Goal: Task Accomplishment & Management: Use online tool/utility

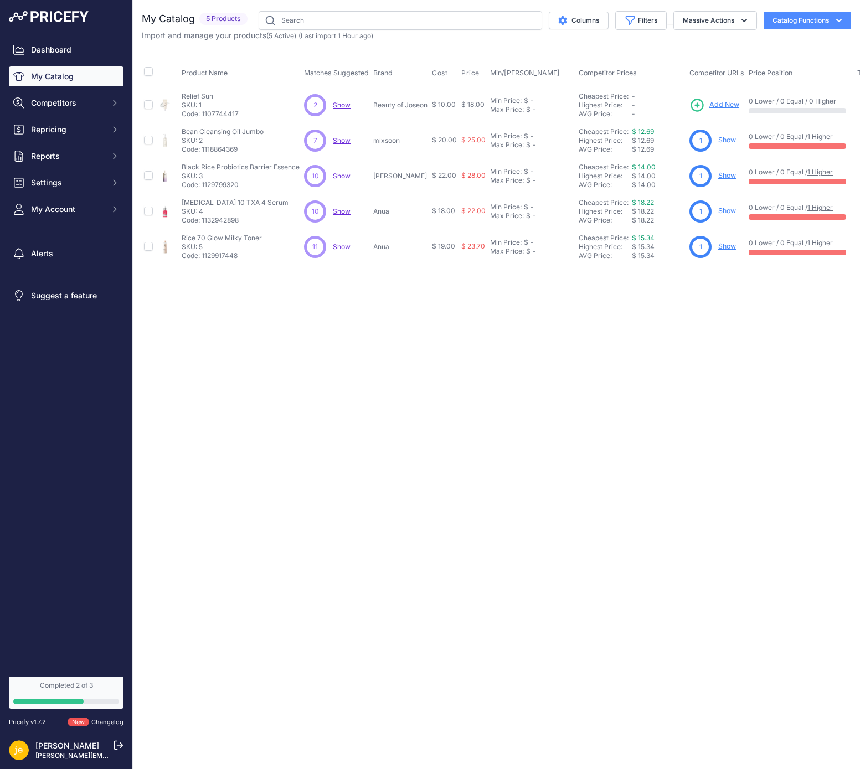
click at [434, 376] on div "Close You are not connected to the internet." at bounding box center [496, 384] width 727 height 769
click at [342, 137] on span "Show" at bounding box center [342, 140] width 18 height 8
click at [335, 103] on span "Show" at bounding box center [342, 105] width 18 height 8
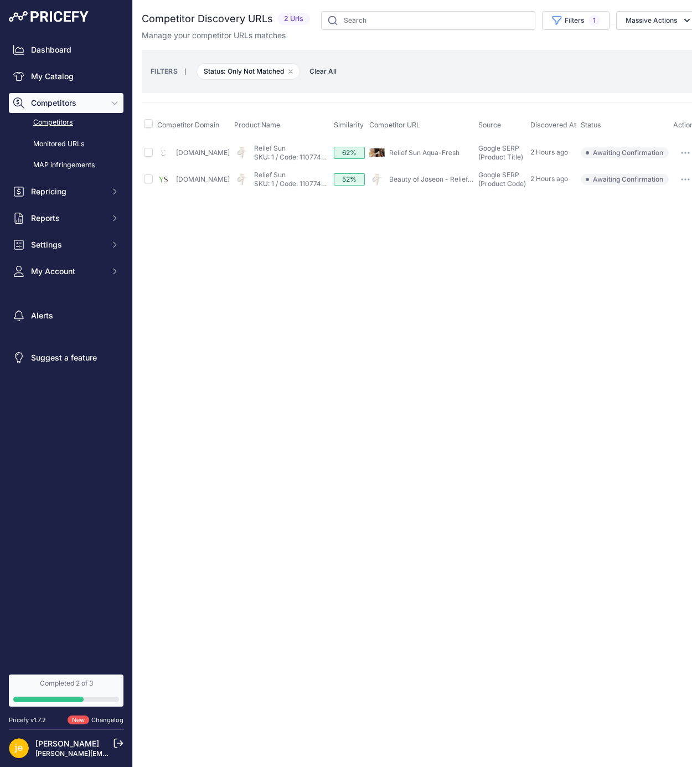
click at [149, 152] on input "checkbox" at bounding box center [148, 152] width 9 height 9
checkbox input "true"
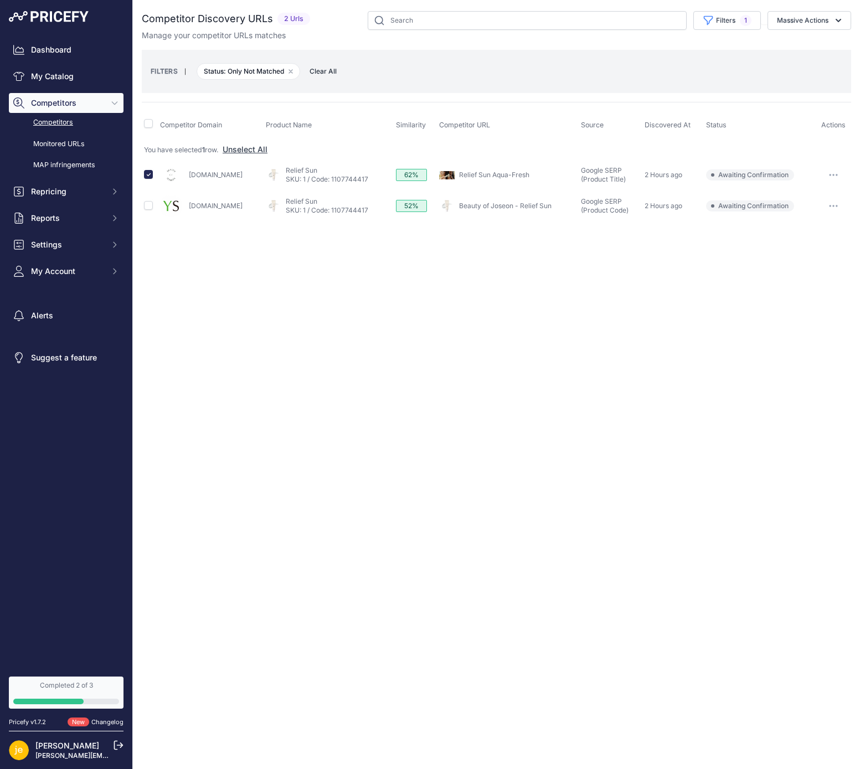
click at [218, 176] on link "Beautyofjoseon.com" at bounding box center [216, 175] width 54 height 8
click at [692, 24] on button "Massive Actions" at bounding box center [810, 20] width 84 height 19
click at [150, 205] on input "checkbox" at bounding box center [148, 205] width 9 height 9
checkbox input "true"
click at [692, 48] on span "Confirm Match" at bounding box center [798, 46] width 54 height 9
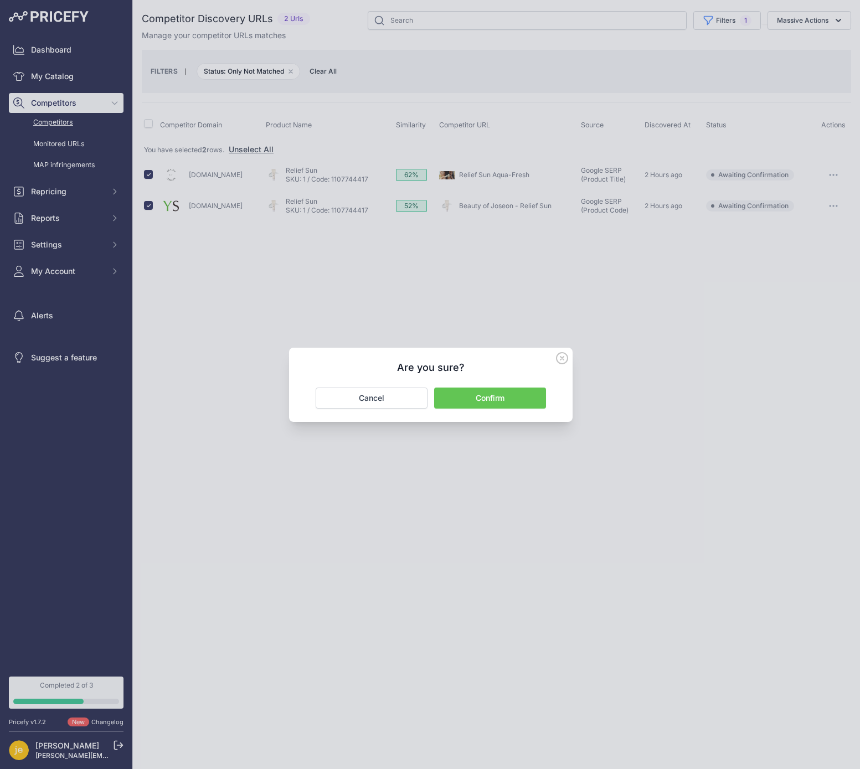
click at [496, 389] on button "Confirm" at bounding box center [490, 398] width 112 height 21
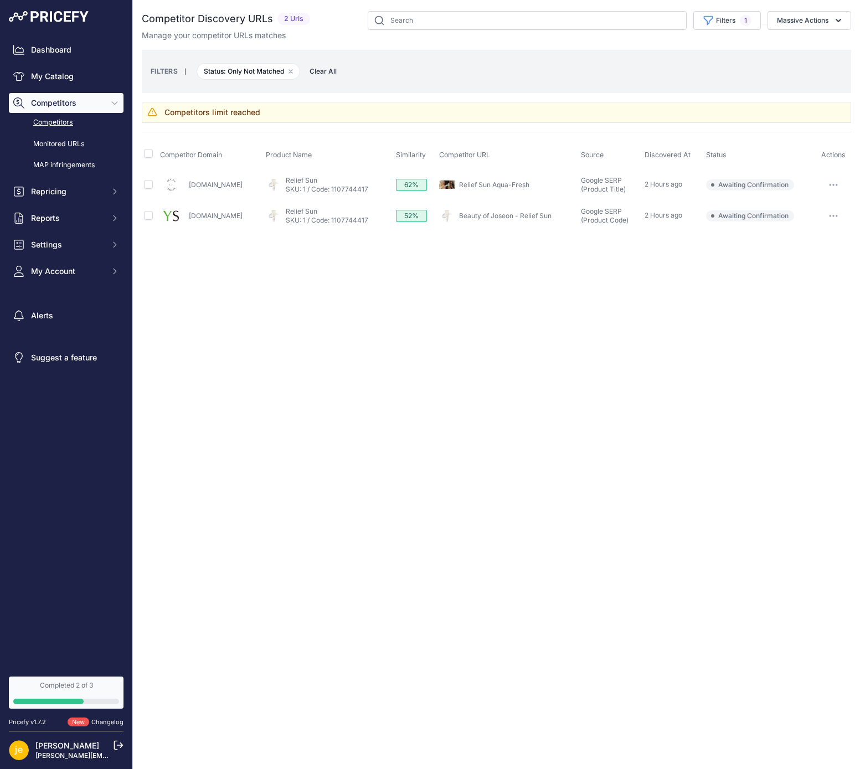
click at [44, 120] on link "Competitors" at bounding box center [66, 122] width 115 height 19
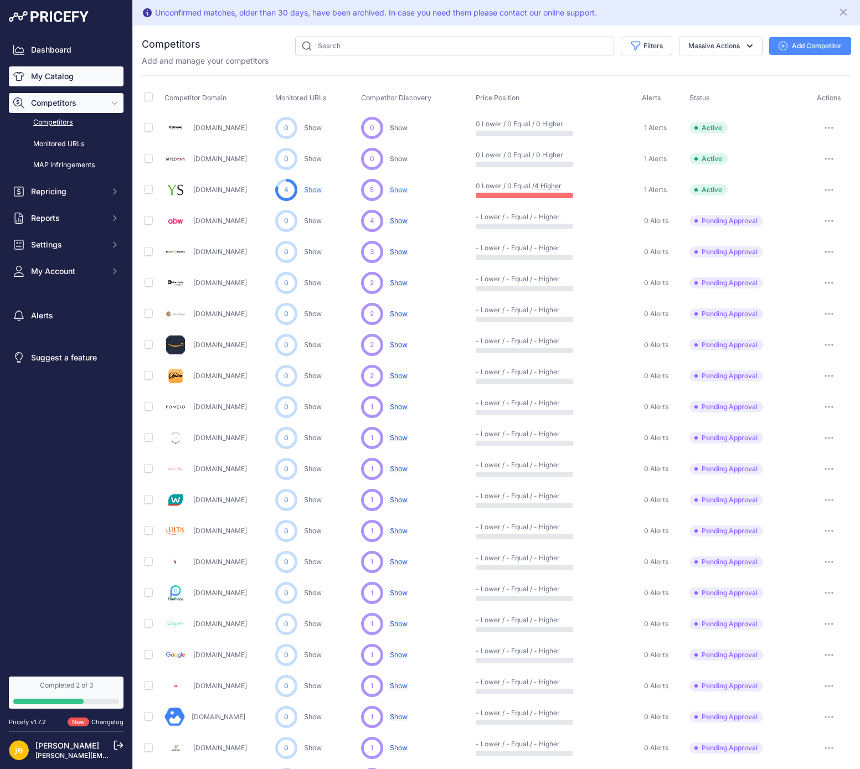
click at [64, 75] on link "My Catalog" at bounding box center [66, 76] width 115 height 20
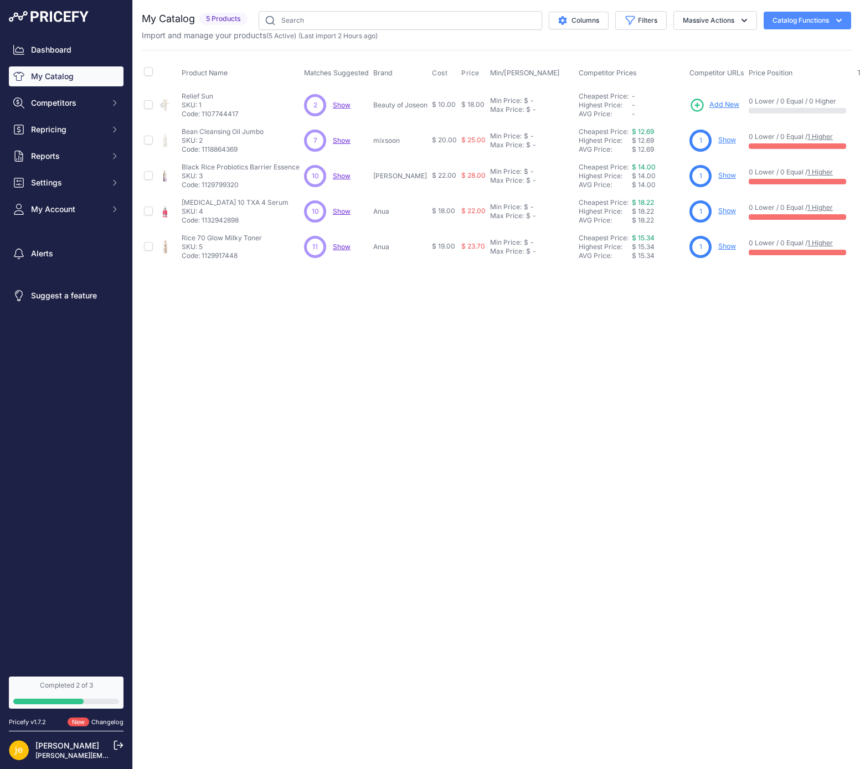
drag, startPoint x: 222, startPoint y: 95, endPoint x: 180, endPoint y: 94, distance: 41.5
click at [180, 94] on td "Relief Sun Relief Sun SKU: 1 Code: 1107744417" at bounding box center [240, 105] width 122 height 36
copy p "Relief Sun"
click at [723, 107] on span "Add New" at bounding box center [724, 105] width 30 height 11
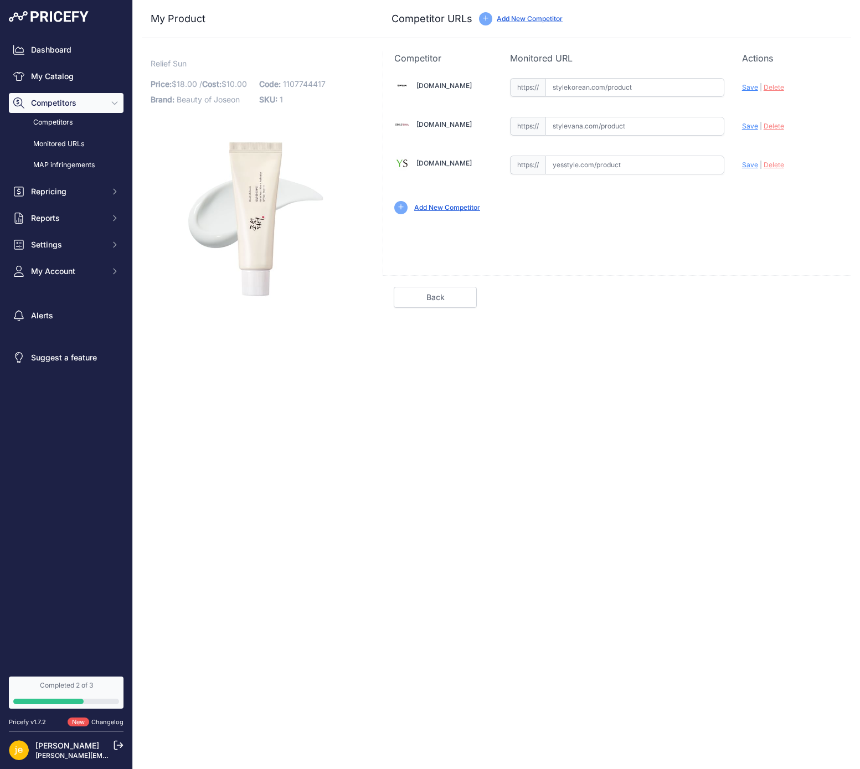
click at [594, 83] on input "text" at bounding box center [635, 87] width 179 height 19
click at [586, 127] on input "text" at bounding box center [635, 126] width 179 height 19
paste input "https://www.stylevana.com/en_US/beauty-of-joseon-relief-sun-rice-probiotic-spf5…"
click at [752, 122] on span "Save" at bounding box center [750, 126] width 16 height 8
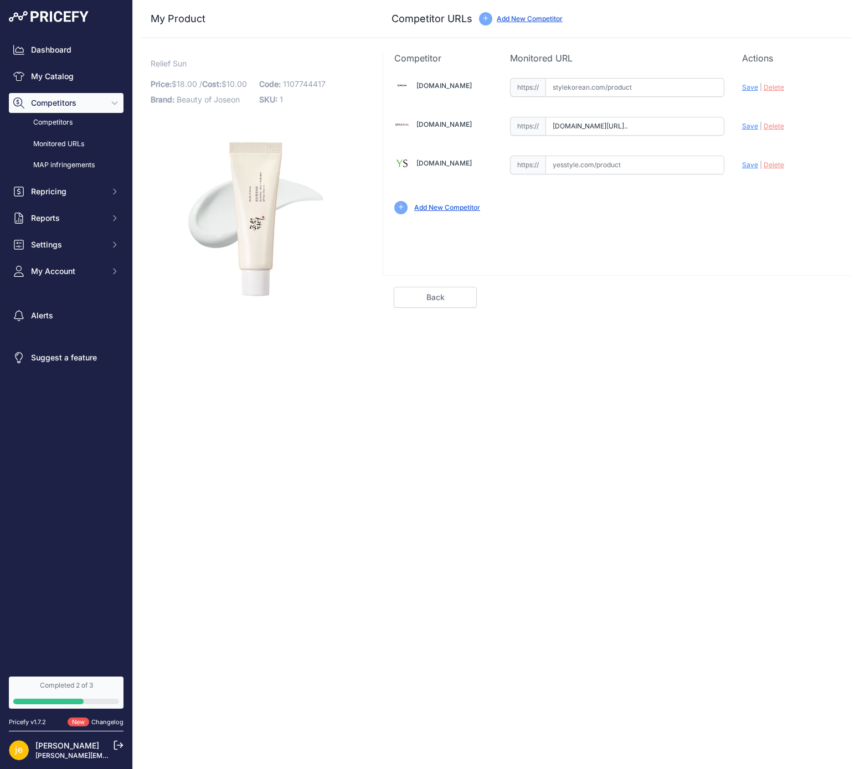
scroll to position [0, 0]
type input "[URL][DOMAIN_NAME]"
click at [174, 60] on span "Relief Sun" at bounding box center [169, 63] width 36 height 14
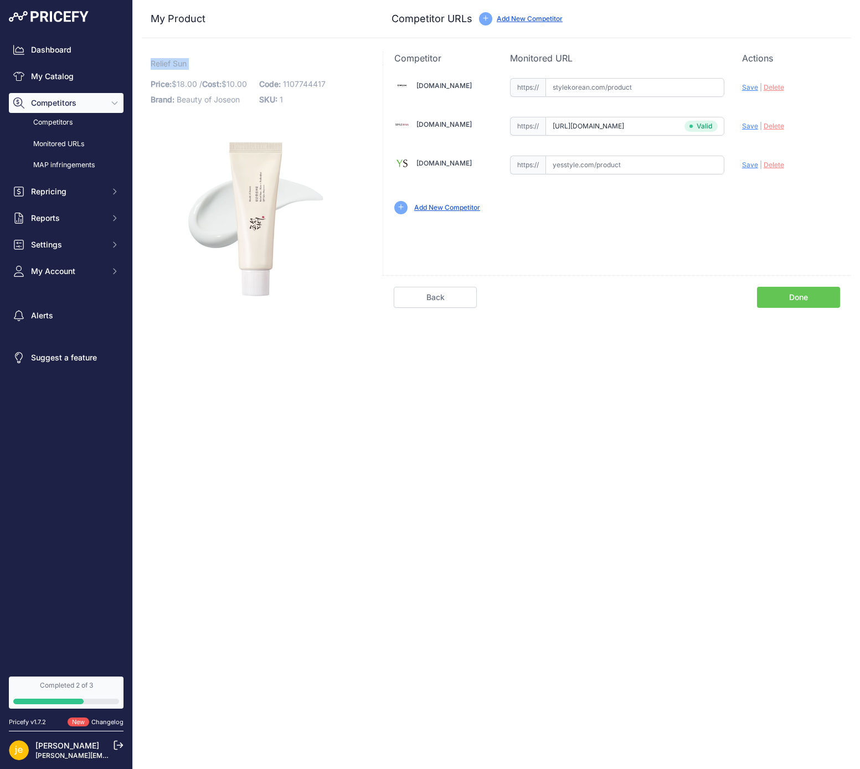
copy div "Relief Sun Link"
click at [622, 81] on input "text" at bounding box center [635, 87] width 179 height 19
paste input "https://www.stylekorean.com/shop/1723786814"
click at [748, 90] on span "Save" at bounding box center [750, 87] width 16 height 8
type input "[URL][DOMAIN_NAME]"
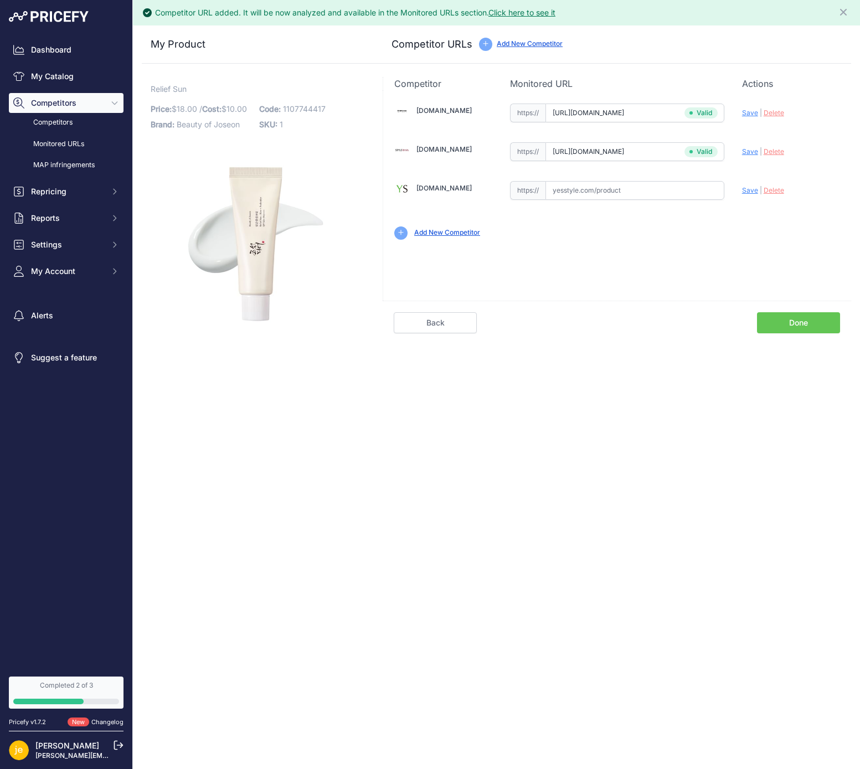
click at [800, 313] on link "Done" at bounding box center [798, 322] width 83 height 21
